Goal: Check status: Check status

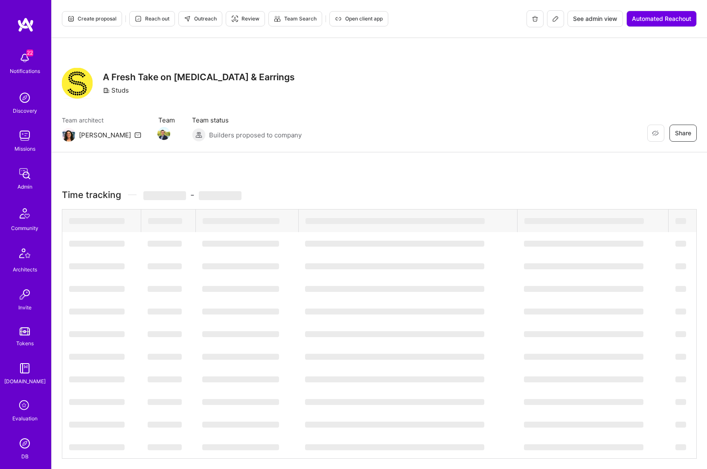
click at [332, 129] on div "Team architect Ella Team Team status Builders proposed to company Restore Not I…" at bounding box center [379, 129] width 635 height 26
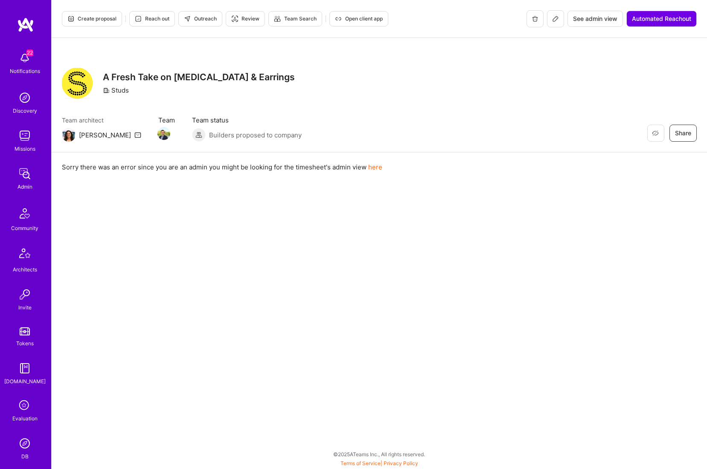
click at [376, 168] on link "here" at bounding box center [375, 167] width 14 height 8
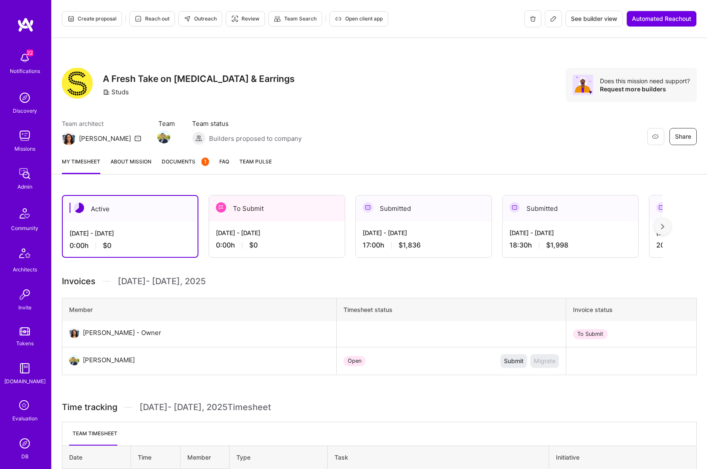
click at [307, 229] on div "Aug 16 - Aug 31, 2025" at bounding box center [277, 232] width 122 height 9
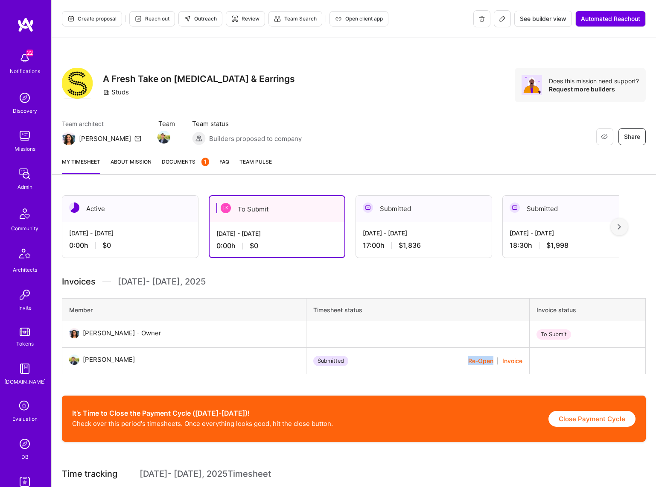
drag, startPoint x: 482, startPoint y: 361, endPoint x: 457, endPoint y: 360, distance: 25.2
click at [468, 360] on div "Re-Open | Invoice" at bounding box center [495, 360] width 54 height 9
click at [456, 228] on div "Aug 1 - Aug 15, 2025" at bounding box center [424, 232] width 122 height 9
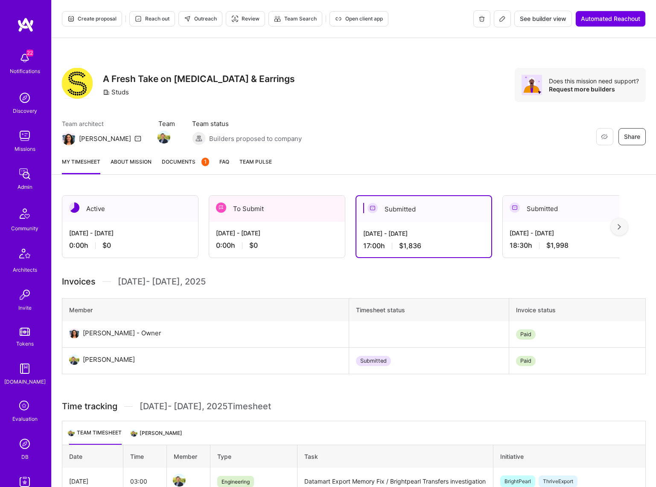
click at [315, 231] on div "Aug 16 - Aug 31, 2025" at bounding box center [277, 232] width 122 height 9
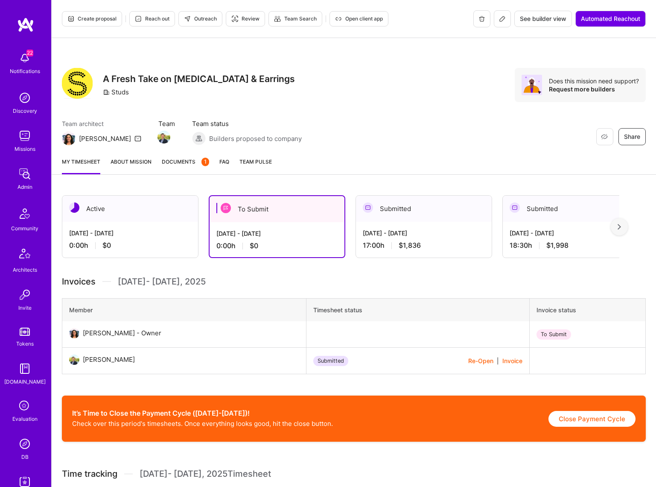
click at [446, 232] on div "Aug 1 - Aug 15, 2025" at bounding box center [424, 232] width 122 height 9
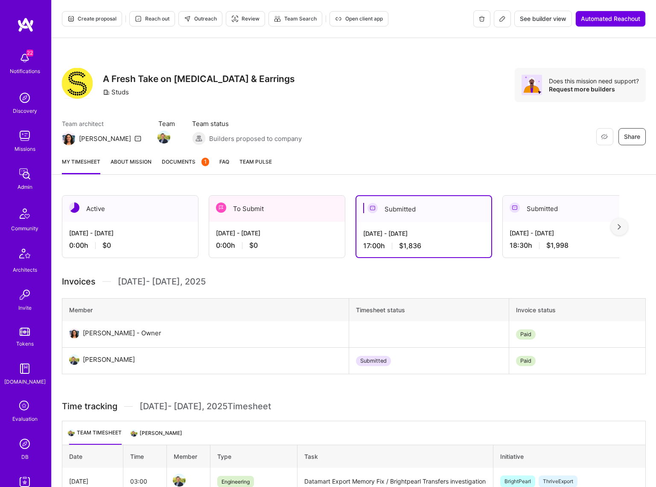
drag, startPoint x: 290, startPoint y: 234, endPoint x: 285, endPoint y: 234, distance: 5.2
click at [290, 234] on div "Aug 16 - Aug 31, 2025" at bounding box center [277, 232] width 122 height 9
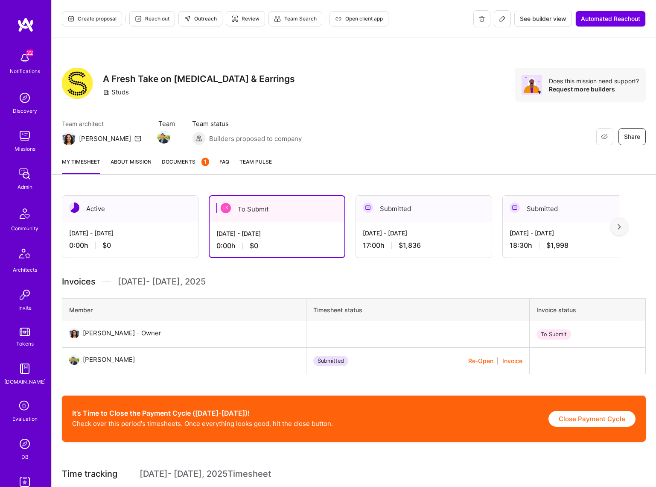
click at [150, 230] on div "Sep 1 - Sep 15, 2025" at bounding box center [130, 232] width 122 height 9
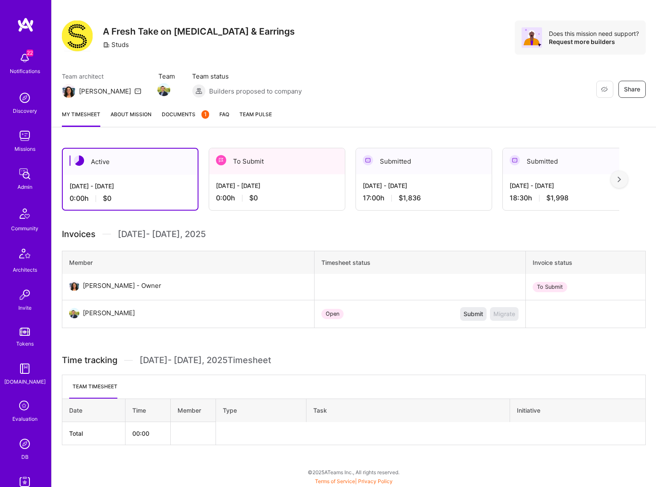
click at [272, 193] on div "Aug 16 - Aug 31, 2025 0:00 h $0" at bounding box center [277, 191] width 136 height 35
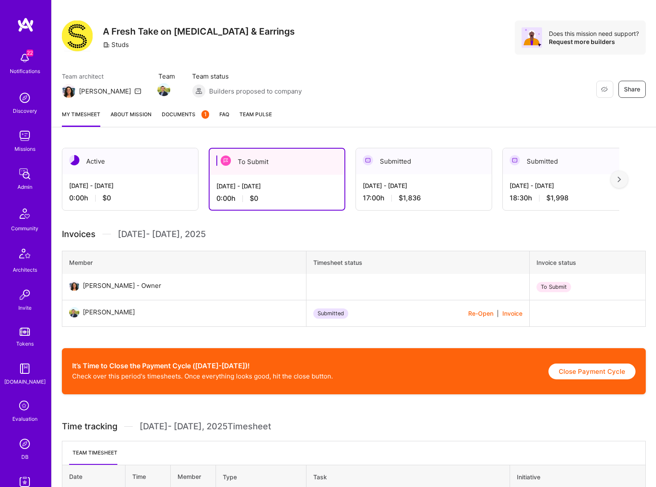
drag, startPoint x: 464, startPoint y: 332, endPoint x: 468, endPoint y: 321, distance: 11.7
click at [465, 327] on div "Active Sep 1 - Sep 15, 2025 0:00 h $0 To Submit Aug 16 - Aug 31, 2025 0:00 h $0…" at bounding box center [354, 344] width 605 height 415
click at [470, 313] on button "Re-Open" at bounding box center [480, 313] width 25 height 9
